Goal: Use online tool/utility: Utilize a website feature to perform a specific function

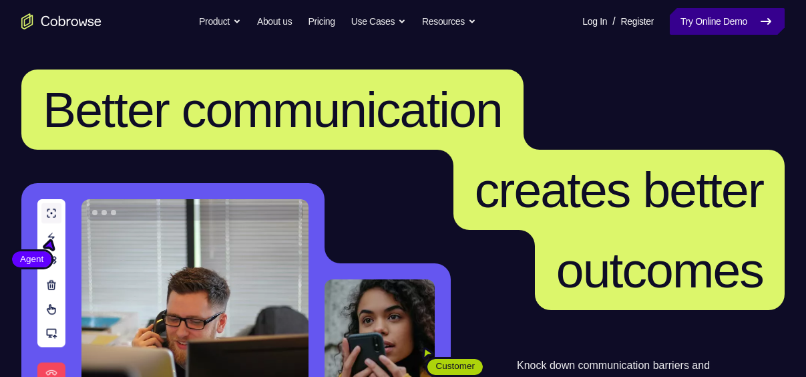
click at [684, 17] on link "Try Online Demo" at bounding box center [727, 21] width 115 height 27
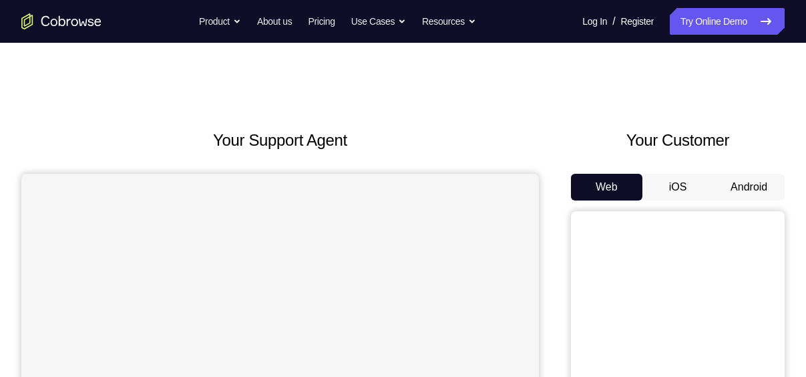
click at [661, 187] on button "iOS" at bounding box center [678, 187] width 71 height 27
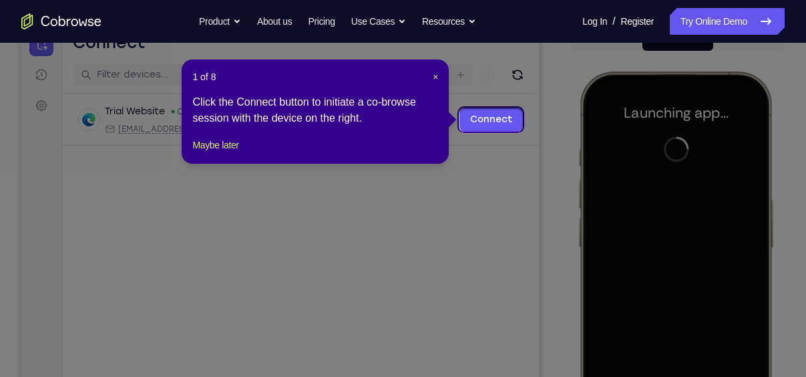
scroll to position [147, 0]
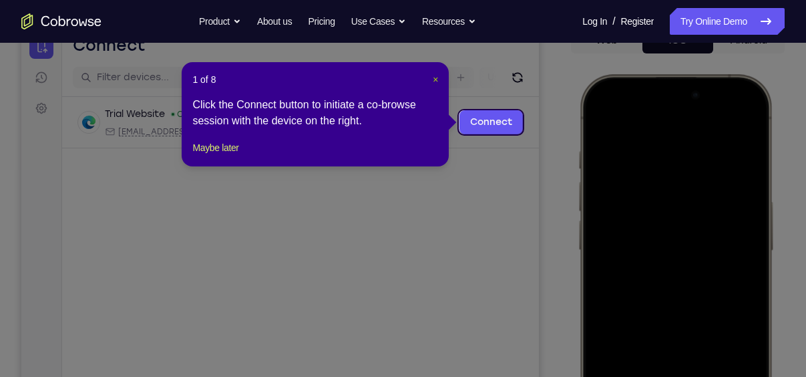
click at [437, 79] on span "×" at bounding box center [435, 79] width 5 height 11
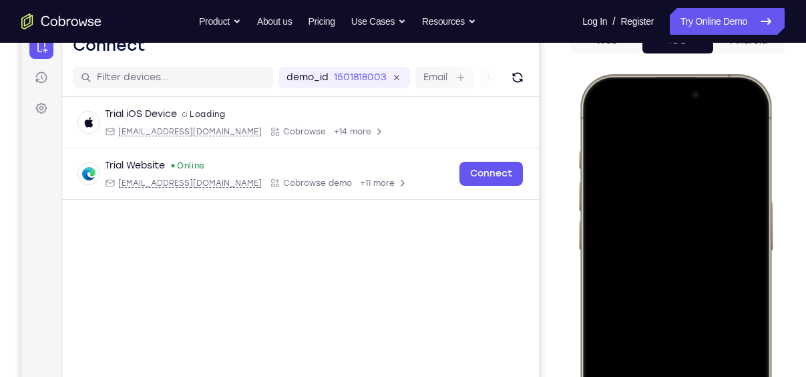
scroll to position [283, 0]
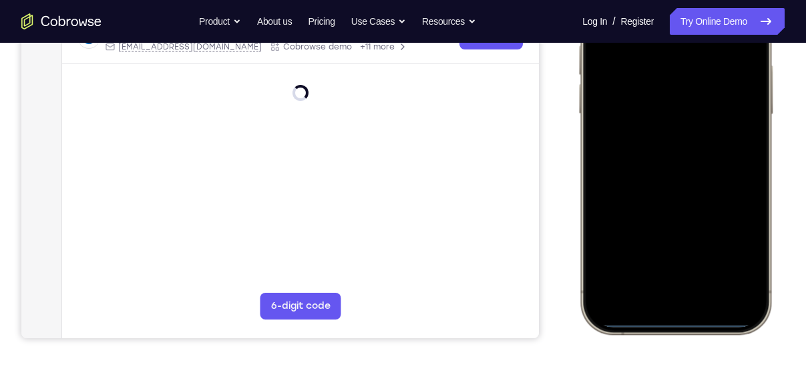
click at [606, 156] on div at bounding box center [676, 136] width 176 height 382
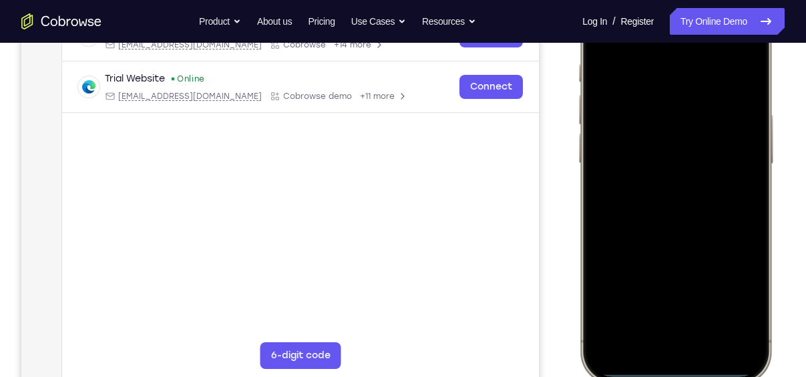
scroll to position [233, 0]
click at [652, 353] on div at bounding box center [676, 186] width 176 height 382
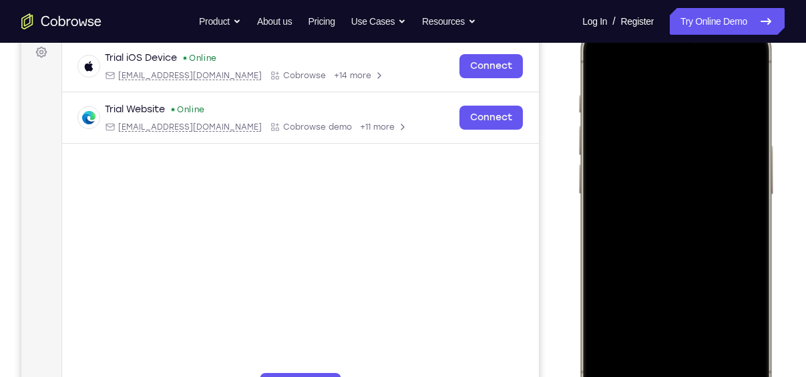
scroll to position [225, 0]
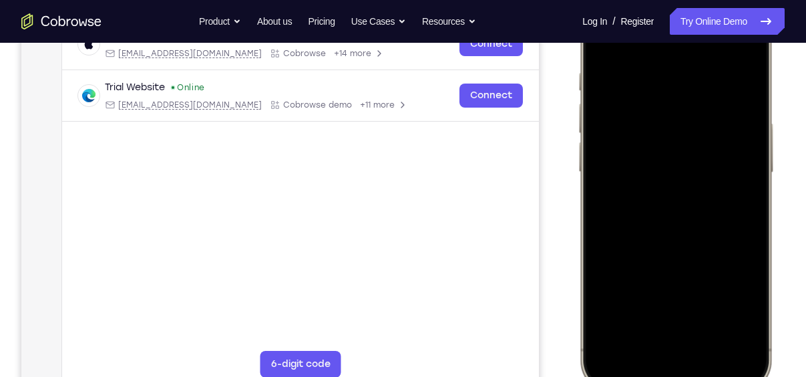
click at [696, 335] on div at bounding box center [676, 194] width 176 height 382
click at [684, 56] on div at bounding box center [676, 194] width 176 height 382
click at [662, 213] on div at bounding box center [676, 194] width 176 height 382
click at [696, 164] on div at bounding box center [676, 194] width 176 height 382
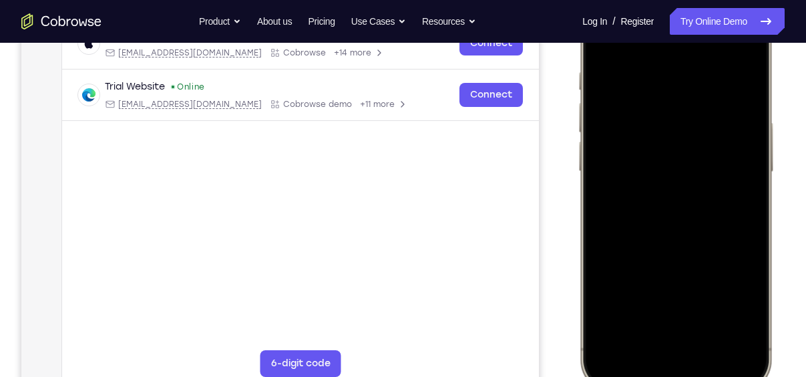
click at [684, 152] on div at bounding box center [676, 194] width 176 height 382
click at [713, 314] on div at bounding box center [676, 194] width 176 height 382
click at [702, 167] on div at bounding box center [676, 194] width 176 height 382
click at [679, 299] on div at bounding box center [676, 194] width 176 height 382
click at [674, 299] on div at bounding box center [676, 194] width 176 height 382
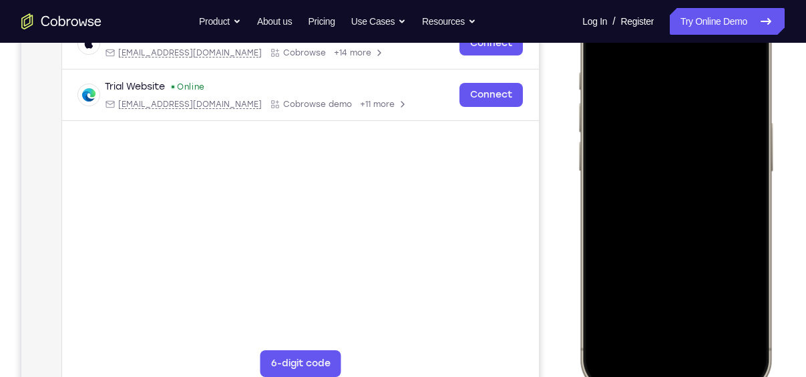
click at [658, 308] on div at bounding box center [676, 194] width 176 height 382
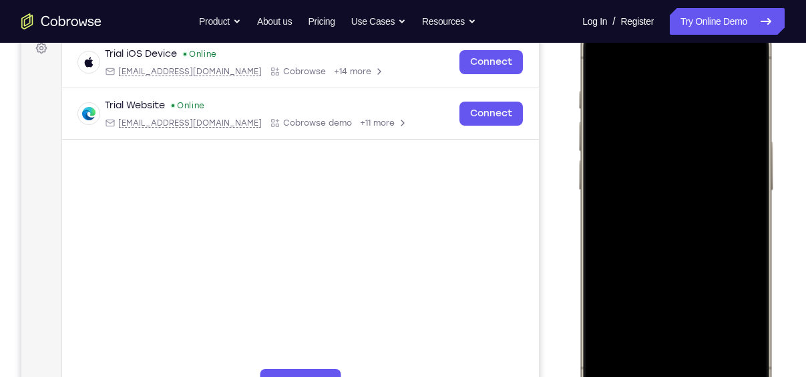
scroll to position [204, 0]
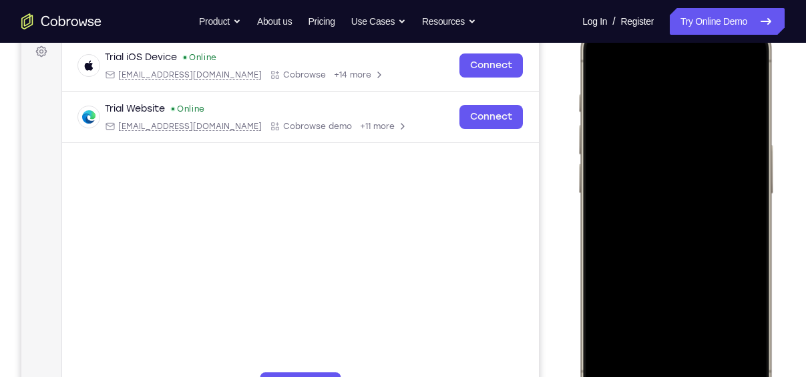
click at [602, 59] on div at bounding box center [676, 216] width 176 height 382
drag, startPoint x: 679, startPoint y: 281, endPoint x: 702, endPoint y: 275, distance: 23.5
click at [702, 275] on div at bounding box center [676, 216] width 176 height 382
click at [606, 61] on div at bounding box center [676, 216] width 176 height 382
click at [755, 59] on div at bounding box center [676, 216] width 176 height 382
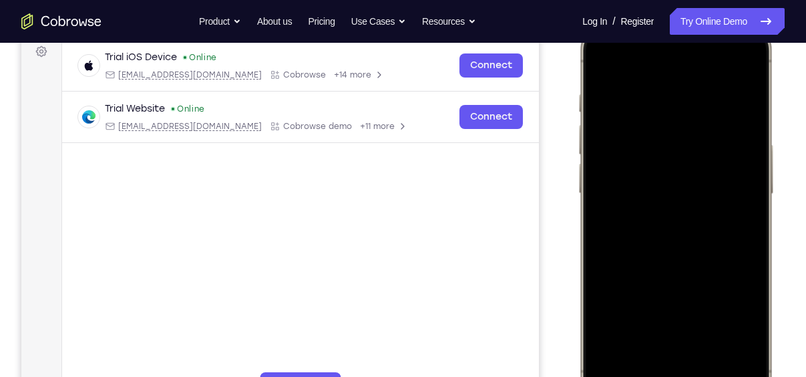
click at [605, 56] on div at bounding box center [676, 216] width 176 height 382
click at [655, 92] on div at bounding box center [676, 216] width 176 height 382
click at [740, 67] on div at bounding box center [676, 216] width 176 height 382
click at [644, 331] on div at bounding box center [676, 216] width 176 height 382
click at [679, 65] on div at bounding box center [676, 216] width 176 height 382
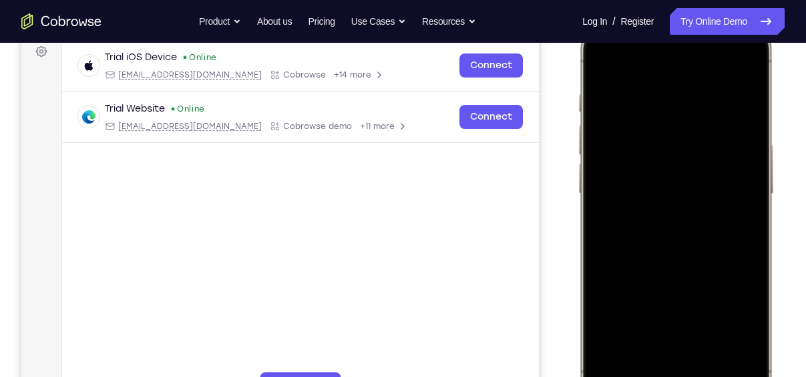
click at [686, 140] on div at bounding box center [676, 216] width 176 height 382
drag, startPoint x: 747, startPoint y: 180, endPoint x: 748, endPoint y: 89, distance: 90.9
click at [748, 89] on div at bounding box center [676, 216] width 176 height 382
drag, startPoint x: 741, startPoint y: 100, endPoint x: 734, endPoint y: 208, distance: 108.4
click at [734, 208] on div at bounding box center [676, 216] width 176 height 382
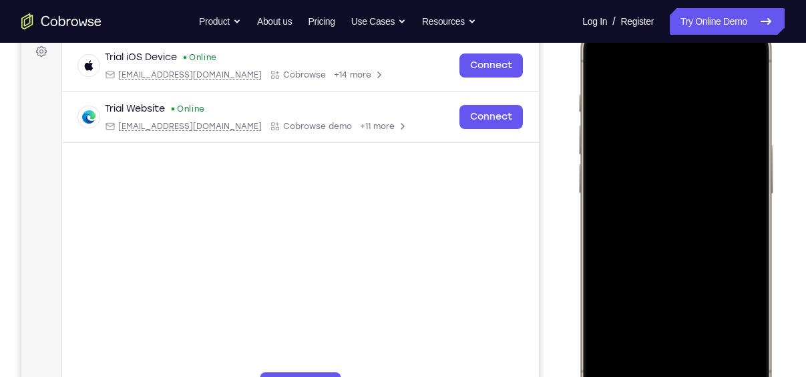
click at [722, 113] on div at bounding box center [676, 216] width 176 height 382
click at [662, 323] on div at bounding box center [676, 216] width 176 height 382
click at [741, 327] on div at bounding box center [676, 216] width 176 height 382
click at [736, 323] on div at bounding box center [676, 216] width 176 height 382
click at [606, 61] on div at bounding box center [676, 216] width 176 height 382
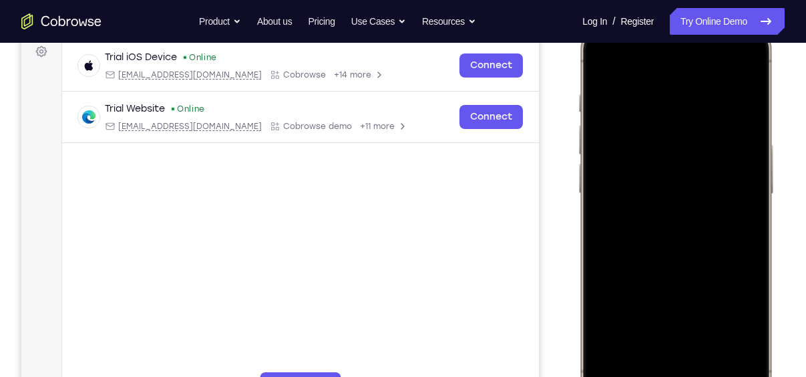
click at [603, 54] on div at bounding box center [676, 216] width 176 height 382
click at [709, 105] on div at bounding box center [676, 216] width 176 height 382
click at [733, 117] on div at bounding box center [676, 216] width 176 height 382
click at [738, 69] on div at bounding box center [676, 216] width 176 height 382
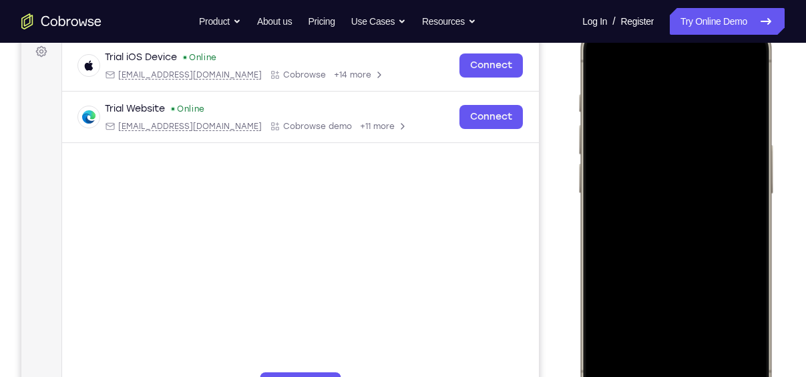
click at [708, 340] on div at bounding box center [676, 216] width 176 height 382
drag, startPoint x: 701, startPoint y: 285, endPoint x: 729, endPoint y: 126, distance: 160.8
click at [729, 126] on div at bounding box center [676, 216] width 176 height 382
drag, startPoint x: 694, startPoint y: 309, endPoint x: 730, endPoint y: 170, distance: 144.1
click at [730, 170] on div at bounding box center [676, 216] width 176 height 382
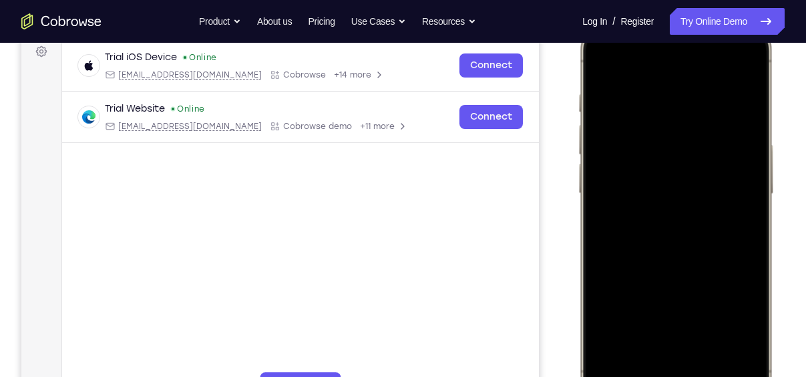
drag, startPoint x: 701, startPoint y: 303, endPoint x: 730, endPoint y: 197, distance: 110.2
click at [730, 197] on div at bounding box center [676, 216] width 176 height 382
drag, startPoint x: 704, startPoint y: 294, endPoint x: 734, endPoint y: 172, distance: 125.9
click at [734, 172] on div at bounding box center [676, 216] width 176 height 382
drag, startPoint x: 708, startPoint y: 289, endPoint x: 733, endPoint y: 188, distance: 104.0
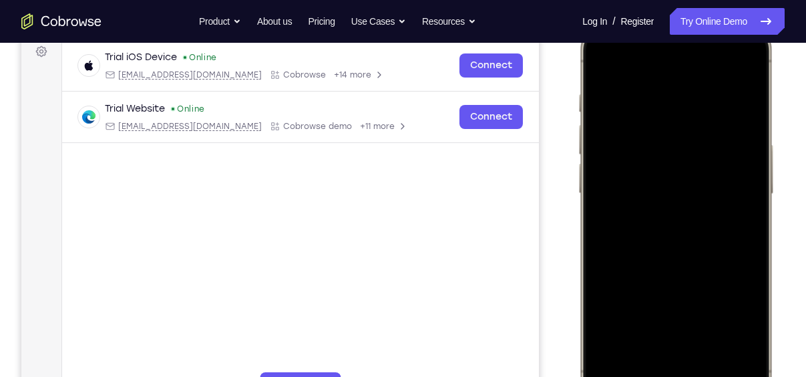
click at [733, 188] on div at bounding box center [676, 216] width 176 height 382
drag, startPoint x: 706, startPoint y: 297, endPoint x: 734, endPoint y: 192, distance: 107.8
click at [734, 192] on div at bounding box center [676, 216] width 176 height 382
drag, startPoint x: 705, startPoint y: 317, endPoint x: 737, endPoint y: 174, distance: 147.2
click at [737, 174] on div at bounding box center [676, 216] width 176 height 382
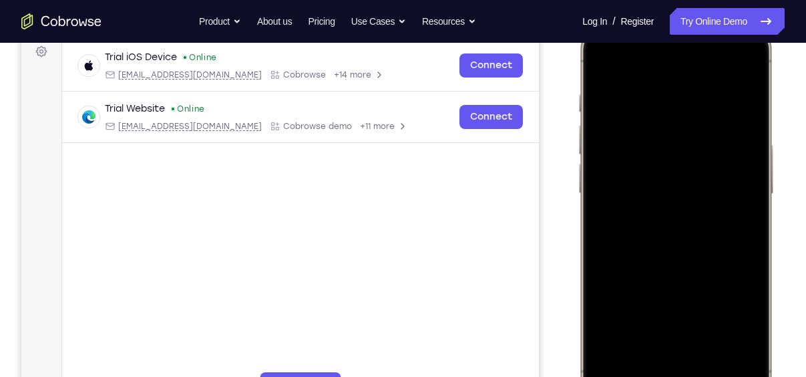
drag, startPoint x: 693, startPoint y: 319, endPoint x: 721, endPoint y: 193, distance: 128.7
click at [721, 193] on div at bounding box center [676, 216] width 176 height 382
drag, startPoint x: 709, startPoint y: 313, endPoint x: 742, endPoint y: 189, distance: 128.7
click at [742, 189] on div at bounding box center [676, 216] width 176 height 382
click at [609, 64] on div at bounding box center [676, 216] width 176 height 382
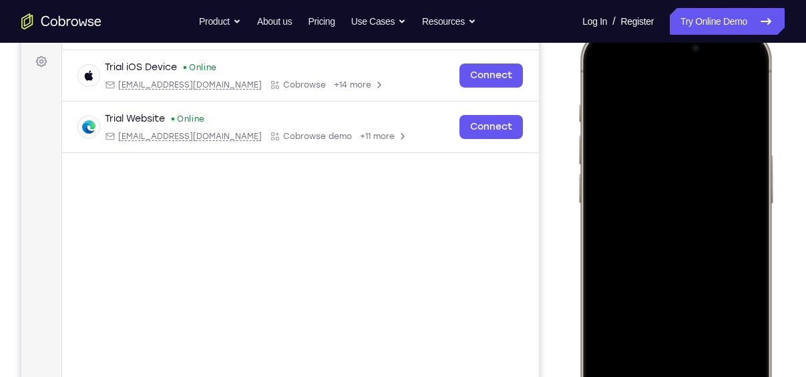
scroll to position [194, 0]
drag, startPoint x: 667, startPoint y: 202, endPoint x: 668, endPoint y: 102, distance: 100.2
click at [668, 102] on div at bounding box center [676, 225] width 176 height 382
click at [602, 323] on div at bounding box center [676, 225] width 176 height 382
drag, startPoint x: 662, startPoint y: 327, endPoint x: 670, endPoint y: 132, distance: 195.2
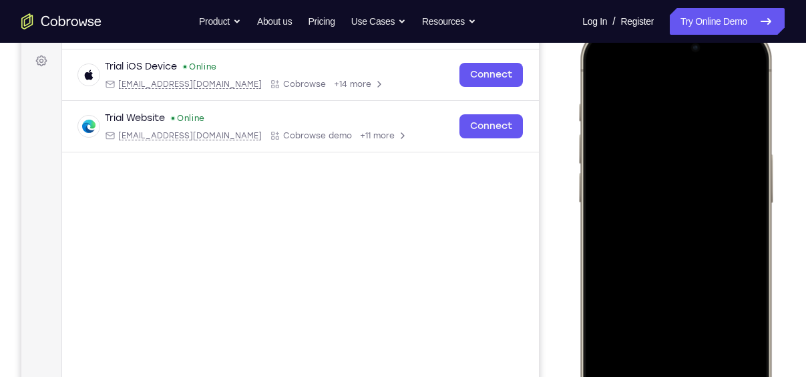
click at [670, 132] on div at bounding box center [676, 225] width 176 height 382
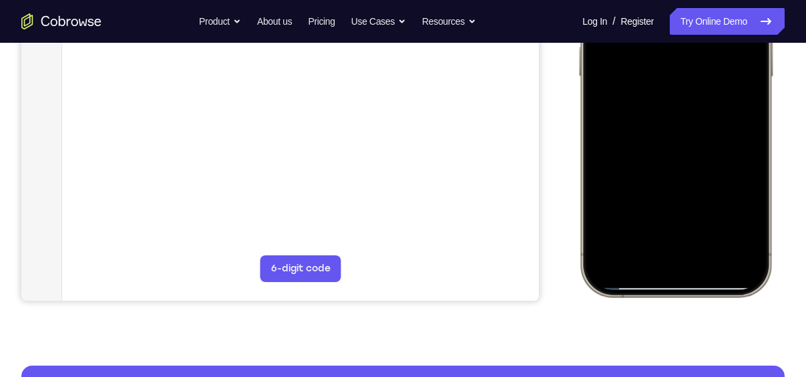
scroll to position [321, 0]
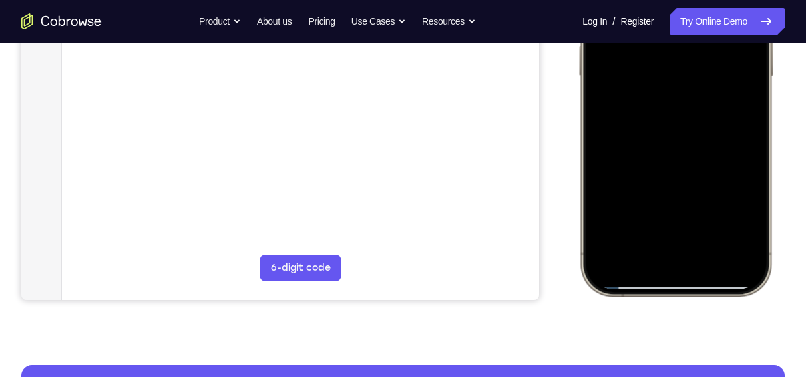
click at [714, 255] on div at bounding box center [676, 98] width 176 height 382
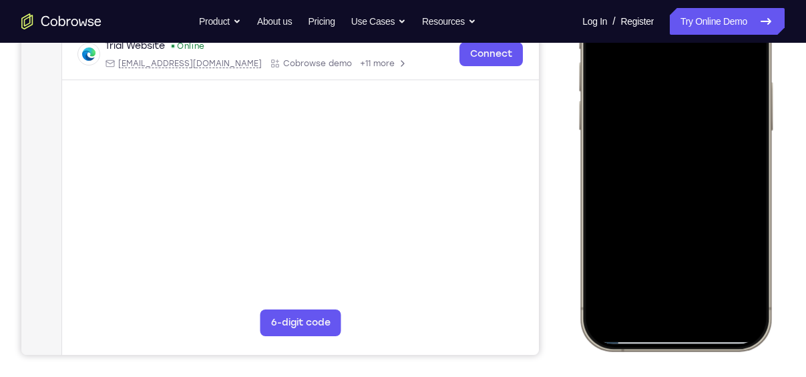
scroll to position [260, 0]
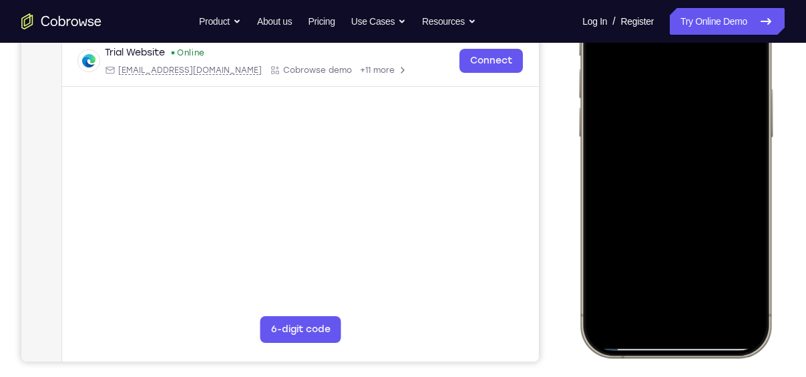
click at [697, 170] on div at bounding box center [676, 160] width 176 height 382
click at [674, 269] on div at bounding box center [676, 160] width 176 height 382
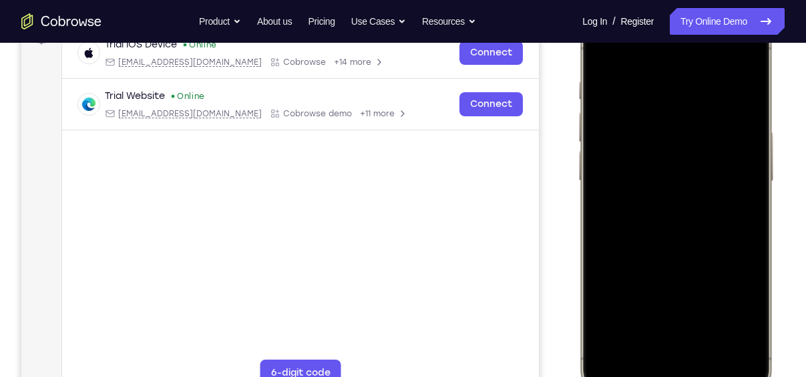
scroll to position [215, 0]
click at [603, 53] on div at bounding box center [676, 204] width 176 height 382
click at [671, 207] on div at bounding box center [676, 204] width 176 height 382
click at [609, 319] on div at bounding box center [676, 204] width 176 height 382
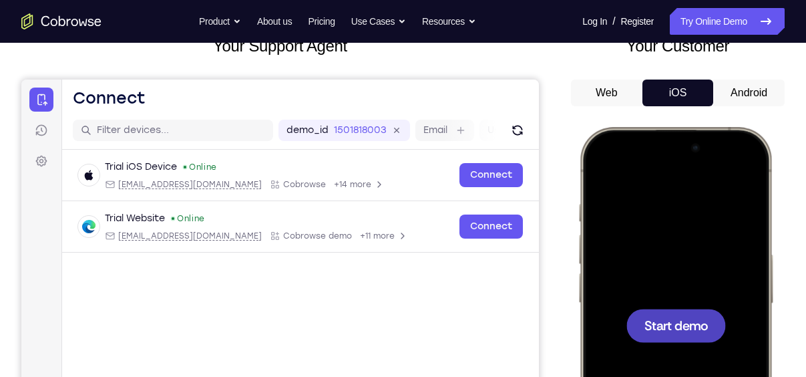
scroll to position [80, 0]
